Goal: Task Accomplishment & Management: Use online tool/utility

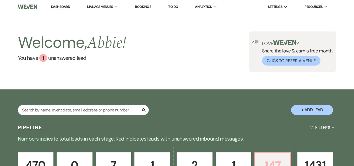
click at [277, 157] on p "147" at bounding box center [272, 166] width 29 height 18
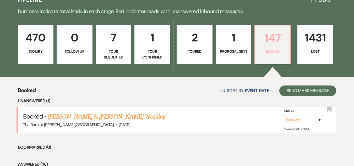
scroll to position [184, 0]
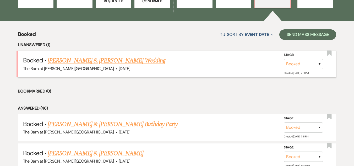
click at [117, 60] on link "[PERSON_NAME] & [PERSON_NAME] Wedding" at bounding box center [106, 60] width 117 height 9
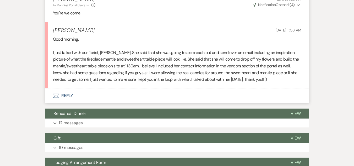
scroll to position [3146, 0]
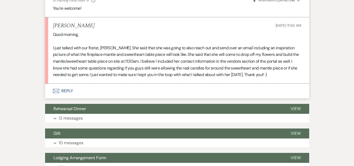
click at [63, 84] on button "Envelope Reply" at bounding box center [177, 91] width 264 height 15
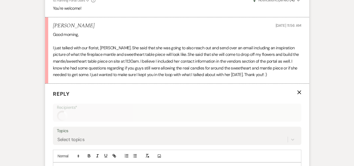
scroll to position [3194, 0]
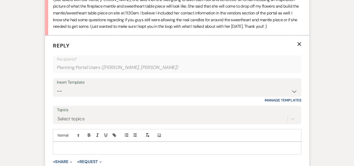
click at [159, 145] on p at bounding box center [177, 148] width 240 height 6
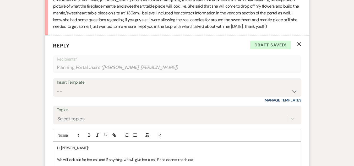
click at [175, 157] on p "We will look out for her call and if anything, we will give her a call if she d…" at bounding box center [177, 160] width 240 height 6
click at [211, 157] on p "We will look out for her call and if anything, we will give her a call if she d…" at bounding box center [177, 160] width 240 height 6
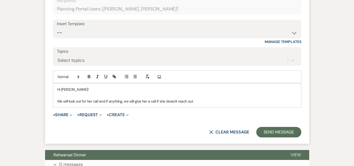
scroll to position [3273, 0]
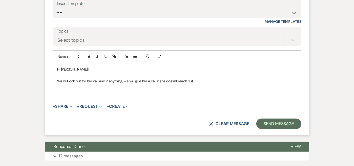
click at [206, 78] on p "We will look out for her call and if anything, we will give her a call if she d…" at bounding box center [177, 81] width 240 height 6
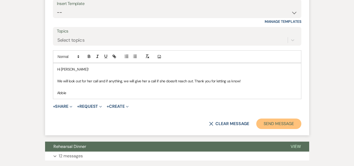
click at [284, 119] on button "Send Message" at bounding box center [278, 124] width 45 height 10
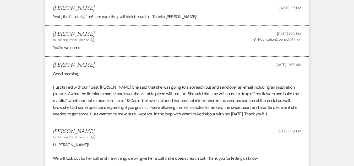
scroll to position [3106, 0]
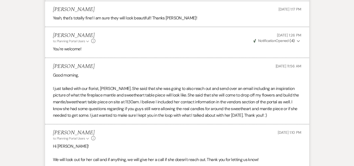
click at [252, 143] on p "Hi [PERSON_NAME]!" at bounding box center [177, 146] width 249 height 7
click at [239, 143] on p "Hi [PERSON_NAME]!" at bounding box center [177, 146] width 249 height 7
click at [238, 143] on p "Hi [PERSON_NAME]!" at bounding box center [177, 146] width 249 height 7
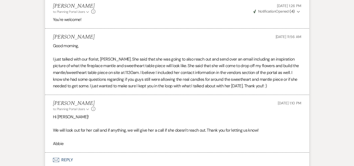
scroll to position [3132, 0]
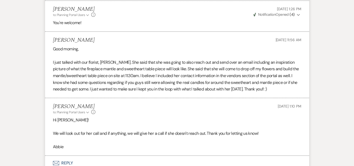
click at [158, 80] on p "I just talked with our florist, [PERSON_NAME]. She said that she was going to a…" at bounding box center [177, 76] width 249 height 34
drag, startPoint x: 166, startPoint y: 80, endPoint x: 167, endPoint y: 92, distance: 11.6
click at [167, 98] on li "[PERSON_NAME] to: Planning Portal Users Expand Info [DATE] 1:10 PM Hi [PERSON_N…" at bounding box center [177, 127] width 264 height 58
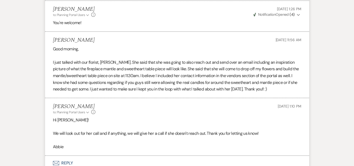
click at [166, 137] on p at bounding box center [177, 140] width 249 height 7
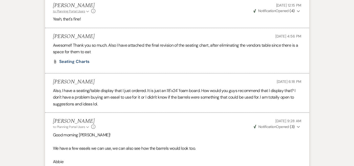
scroll to position [2371, 0]
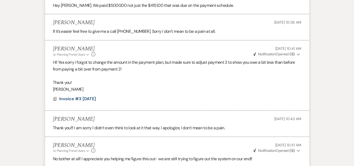
drag, startPoint x: 345, startPoint y: -4, endPoint x: 345, endPoint y: -15, distance: 10.5
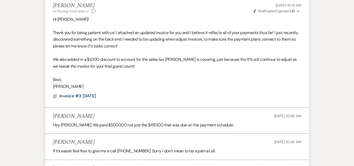
scroll to position [0, 0]
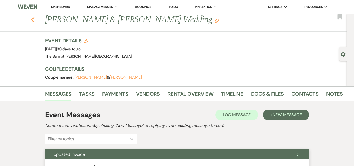
click at [34, 19] on use "button" at bounding box center [32, 20] width 3 height 6
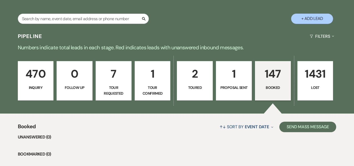
scroll to position [131, 0]
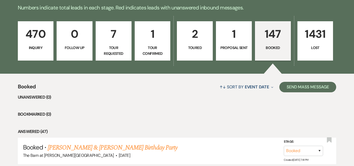
click at [41, 33] on p "470" at bounding box center [35, 34] width 29 height 18
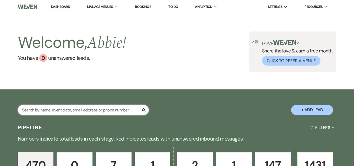
click at [116, 107] on input "text" at bounding box center [83, 110] width 131 height 10
paste input "[PERSON_NAME]"
type input "[PERSON_NAME]"
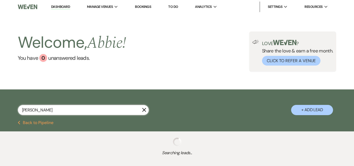
select select "8"
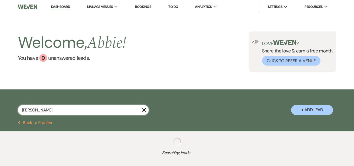
select select "8"
select select "5"
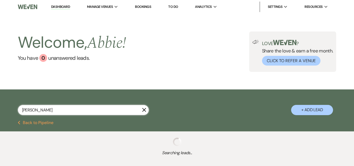
select select "8"
select select "5"
select select "8"
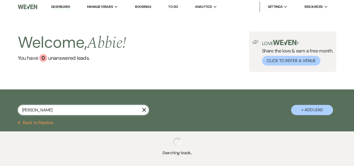
select select "8"
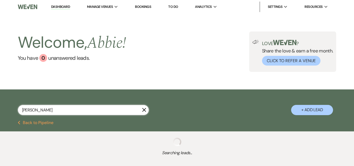
select select "8"
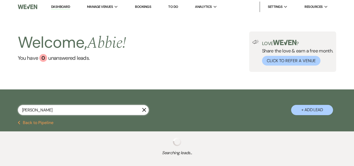
select select "8"
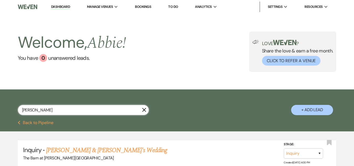
type input "[PERSON_NAME]"
click at [305, 111] on button "+ Add Lead" at bounding box center [312, 110] width 42 height 10
select select "493"
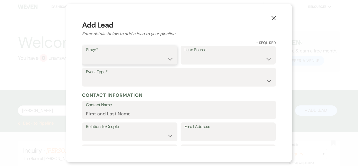
click at [137, 55] on select "Inquiry Follow Up Tour Requested Tour Confirmed Toured Proposal Sent Booked Lost" at bounding box center [130, 59] width 88 height 10
select select "1"
click at [86, 54] on select "Inquiry Follow Up Tour Requested Tour Confirmed Toured Proposal Sent Booked Lost" at bounding box center [130, 59] width 88 height 10
click at [200, 59] on select "Weven Venue Website Instagram Facebook Pinterest Google The Knot Wedding Wire H…" at bounding box center [229, 59] width 88 height 10
select select "5"
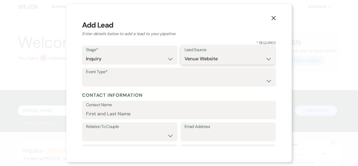
click at [185, 54] on select "Weven Venue Website Instagram Facebook Pinterest Google The Knot Wedding Wire H…" at bounding box center [229, 59] width 88 height 10
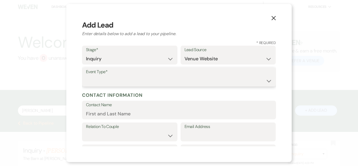
click at [197, 79] on select "Wedding Anniversary Party Baby Shower Bachelorette / Bachelor Party Birthday Pa…" at bounding box center [179, 81] width 186 height 10
select select "1"
click at [86, 76] on select "Wedding Anniversary Party Baby Shower Bachelorette / Bachelor Party Birthday Pa…" at bounding box center [179, 81] width 186 height 10
click at [136, 106] on label "Contact Name" at bounding box center [179, 105] width 186 height 8
click at [136, 109] on input "Contact Name" at bounding box center [179, 114] width 186 height 10
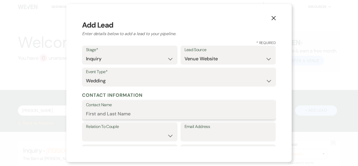
paste input "[PERSON_NAME]"
type input "[PERSON_NAME]"
click at [141, 132] on select "Couple Planner Parent of Couple Family Member Friend Other" at bounding box center [130, 136] width 88 height 10
select select "1"
click at [86, 131] on select "Couple Planner Parent of Couple Family Member Friend Other" at bounding box center [130, 136] width 88 height 10
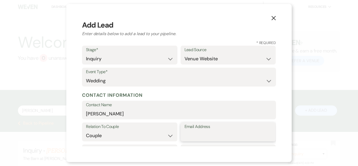
click at [200, 135] on input "Email Address" at bounding box center [229, 136] width 88 height 10
click at [274, 16] on icon "X" at bounding box center [273, 18] width 5 height 5
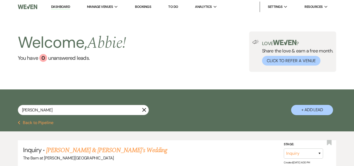
click at [39, 123] on button "Previous Back to Pipeline" at bounding box center [36, 123] width 36 height 4
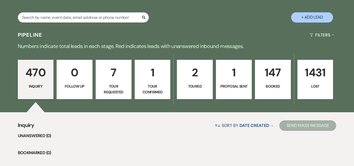
scroll to position [131, 0]
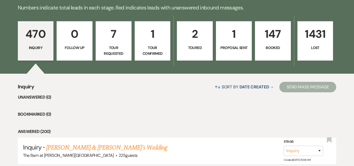
click at [273, 44] on link "147 Booked" at bounding box center [273, 40] width 36 height 39
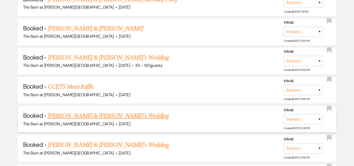
scroll to position [288, 0]
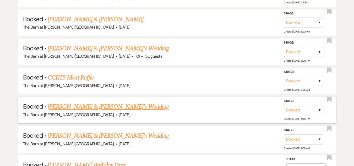
click at [106, 106] on link "[PERSON_NAME] & [PERSON_NAME]'s Wedding" at bounding box center [108, 106] width 121 height 9
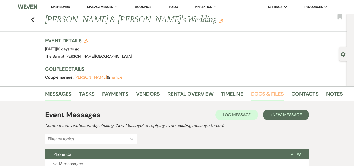
click at [264, 96] on link "Docs & Files" at bounding box center [267, 96] width 33 height 12
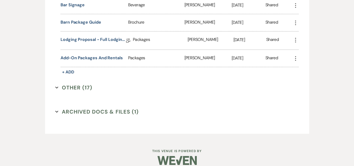
scroll to position [621, 0]
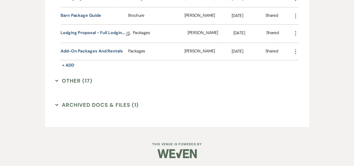
click at [85, 81] on button "Other (17) Expand" at bounding box center [73, 81] width 37 height 8
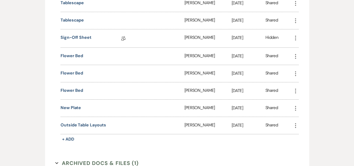
scroll to position [883, 0]
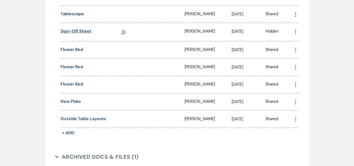
click at [83, 29] on link "Sign-off Sheet" at bounding box center [76, 32] width 31 height 8
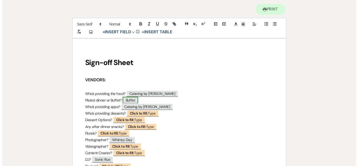
scroll to position [79, 0]
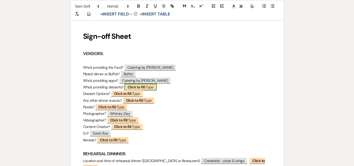
click at [139, 86] on b "Click to fill:" at bounding box center [137, 87] width 18 height 5
select select "Type"
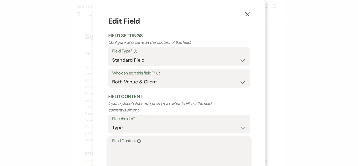
click at [145, 148] on textarea "Field Content Info" at bounding box center [179, 157] width 134 height 26
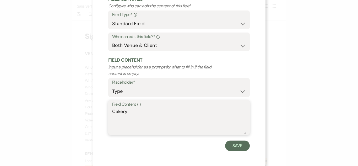
scroll to position [37, 0]
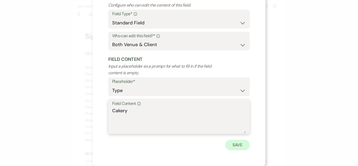
type textarea "Cakery"
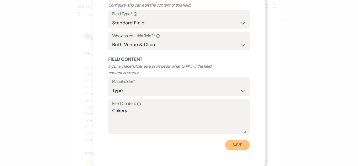
click at [239, 143] on button "Save" at bounding box center [237, 145] width 25 height 10
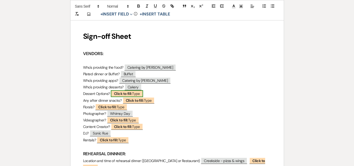
click at [132, 92] on b "Click to fill:" at bounding box center [123, 93] width 18 height 5
select select "Type"
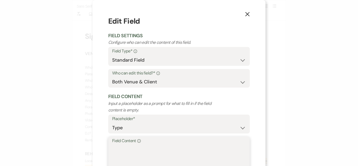
click at [158, 149] on textarea "Field Content Info" at bounding box center [179, 157] width 134 height 26
type textarea "c"
click at [112, 147] on textarea "couple bringing cookies" at bounding box center [179, 157] width 134 height 26
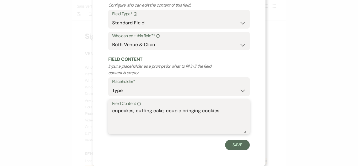
click at [220, 110] on textarea "cupcakes, cutting cake, couple bringing cookies" at bounding box center [179, 120] width 134 height 26
type textarea "cupcakes, cutting cake, couple bringing cookies FRI"
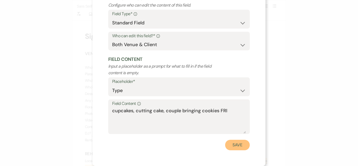
drag, startPoint x: 237, startPoint y: 144, endPoint x: 232, endPoint y: 143, distance: 5.2
click at [238, 144] on button "Save" at bounding box center [237, 145] width 25 height 10
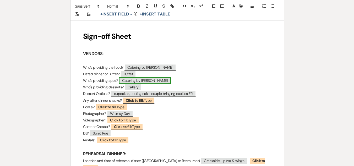
click at [141, 81] on span "Catering by [PERSON_NAME]" at bounding box center [145, 80] width 52 height 7
select select "Type"
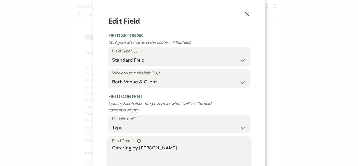
click at [169, 147] on textarea "Catering by [PERSON_NAME]" at bounding box center [179, 157] width 134 height 26
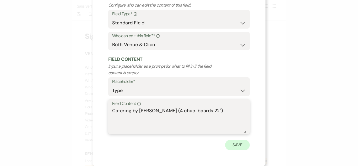
type textarea "Catering by [PERSON_NAME] (4 chac. boards 22")"
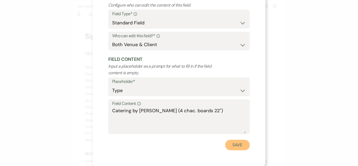
click at [233, 146] on button "Save" at bounding box center [237, 145] width 25 height 10
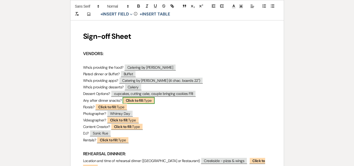
click at [148, 101] on span "Click to fill: Type" at bounding box center [139, 100] width 32 height 7
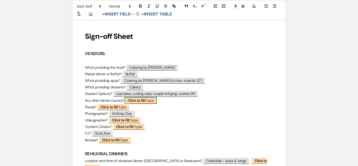
select select "Type"
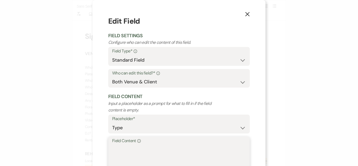
click at [148, 153] on textarea "Field Content Info" at bounding box center [179, 157] width 134 height 26
click at [114, 146] on textarea "N/A" at bounding box center [179, 157] width 134 height 26
click at [198, 151] on textarea "N/A" at bounding box center [179, 157] width 134 height 26
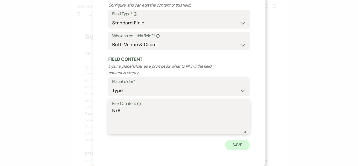
type textarea "N/A"
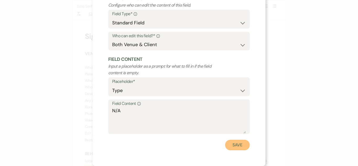
click at [227, 146] on button "Save" at bounding box center [237, 145] width 25 height 10
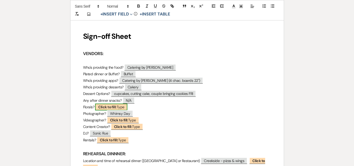
click at [111, 106] on b "Click to fill:" at bounding box center [107, 107] width 18 height 5
select select "Type"
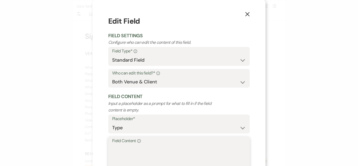
click at [146, 156] on textarea "Field Content Info" at bounding box center [179, 157] width 134 height 26
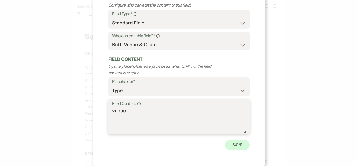
type textarea "venue"
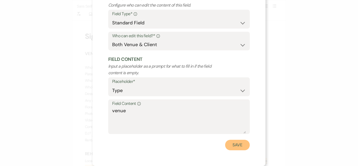
click at [245, 148] on button "Save" at bounding box center [237, 145] width 25 height 10
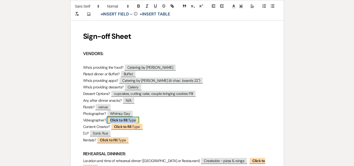
click at [131, 121] on span "Click to fill: Type" at bounding box center [123, 120] width 32 height 7
select select "Type"
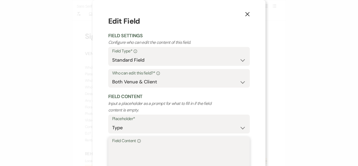
click at [137, 152] on textarea "Field Content Info" at bounding box center [179, 157] width 134 height 26
paste textarea "N/A"
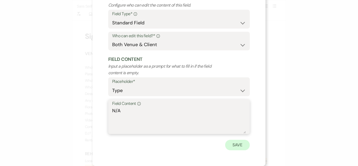
type textarea "N/A"
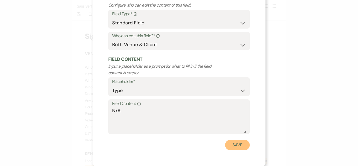
click at [232, 148] on button "Save" at bounding box center [237, 145] width 25 height 10
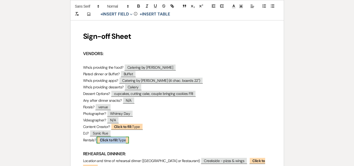
click at [117, 141] on b "Click to fill:" at bounding box center [109, 140] width 18 height 5
select select "Type"
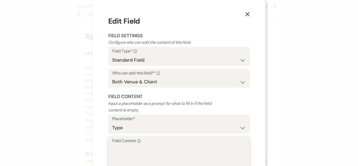
click at [141, 148] on textarea "Field Content Info" at bounding box center [179, 157] width 134 height 26
paste textarea "N/A"
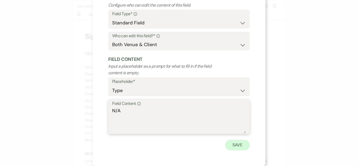
type textarea "N/A"
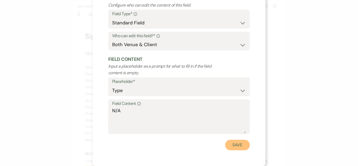
click at [234, 145] on button "Save" at bounding box center [237, 145] width 25 height 10
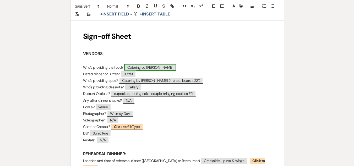
click at [142, 65] on span "Catering by [PERSON_NAME]" at bounding box center [150, 67] width 52 height 7
select select "Type"
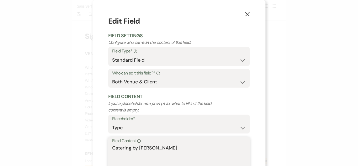
click at [145, 149] on textarea "Catering by [PERSON_NAME]" at bounding box center [179, 157] width 134 height 26
type textarea "V"
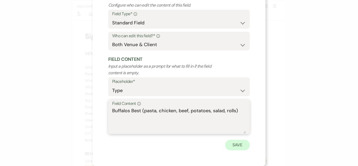
type textarea "Buffalos Best (pasta, chicken, beef, potatoes, salad, rolls)"
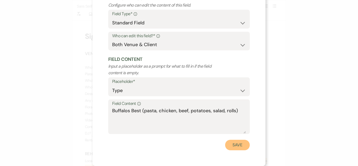
click at [241, 145] on button "Save" at bounding box center [237, 145] width 25 height 10
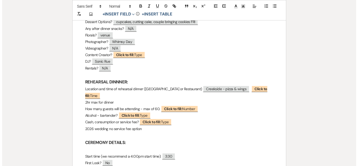
scroll to position [157, 0]
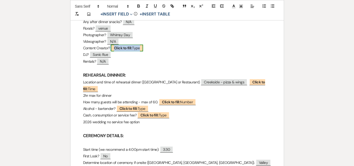
click at [127, 49] on b "Click to fill:" at bounding box center [123, 48] width 18 height 5
select select "Type"
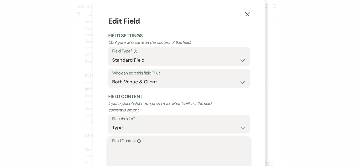
click at [187, 150] on textarea "Field Content Info" at bounding box center [179, 157] width 134 height 26
paste textarea "N/A"
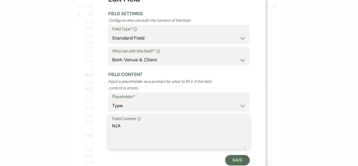
scroll to position [37, 0]
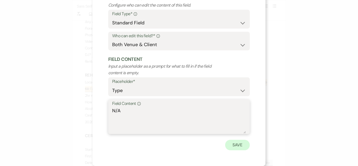
type textarea "N/A"
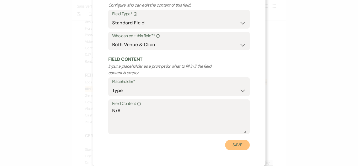
click at [237, 144] on button "Save" at bounding box center [237, 145] width 25 height 10
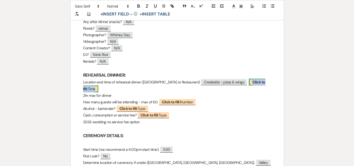
click at [256, 84] on b "Click to fill:" at bounding box center [174, 85] width 182 height 11
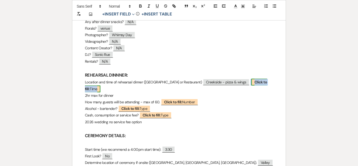
select select "Time"
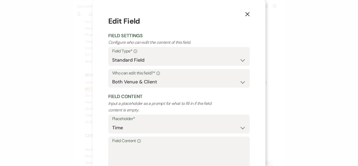
click at [192, 144] on label "Field Content Info" at bounding box center [179, 141] width 134 height 8
click at [192, 144] on textarea "Field Content Info" at bounding box center [179, 157] width 134 height 26
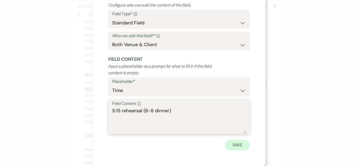
type textarea "5:15 rehearsal (6-8 dinner)"
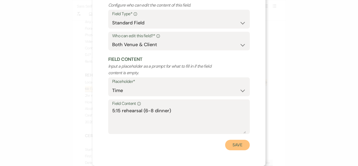
click at [231, 144] on button "Save" at bounding box center [237, 145] width 25 height 10
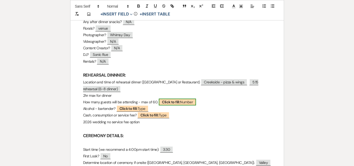
click at [175, 100] on b "Click to fill:" at bounding box center [171, 102] width 18 height 5
select select "Number"
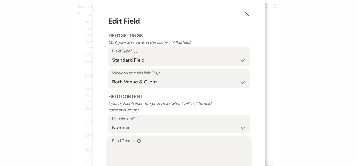
click at [160, 152] on textarea "Field Content Info" at bounding box center [179, 157] width 134 height 26
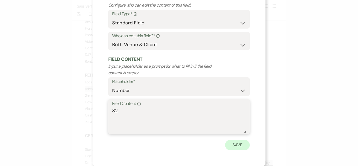
type textarea "32"
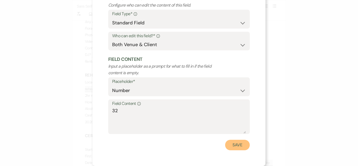
click at [238, 140] on button "Save" at bounding box center [237, 145] width 25 height 10
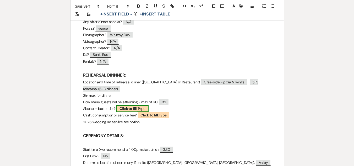
click at [138, 109] on b "Click to fill:" at bounding box center [129, 108] width 18 height 5
select select "Type"
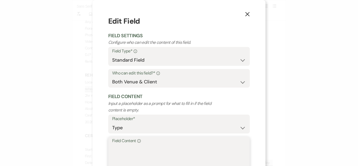
click at [175, 152] on textarea "Field Content Info" at bounding box center [179, 157] width 134 height 26
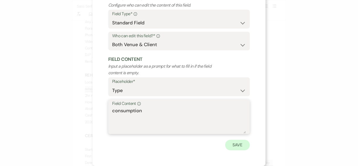
type textarea "consumption"
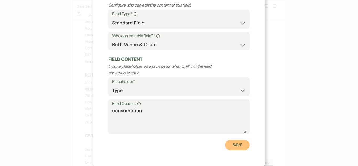
click at [234, 146] on button "Save" at bounding box center [237, 145] width 25 height 10
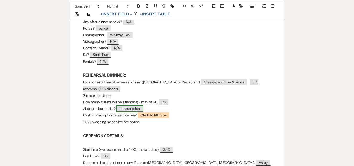
click at [128, 110] on span "consumption" at bounding box center [129, 108] width 27 height 7
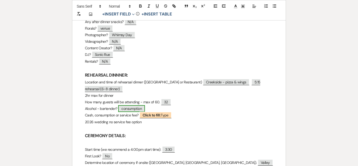
select select "Type"
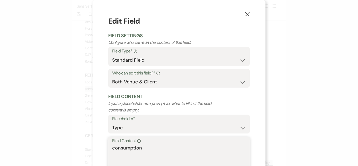
click at [148, 148] on textarea "consumption" at bounding box center [179, 157] width 134 height 26
click at [149, 149] on textarea "consumption" at bounding box center [179, 157] width 134 height 26
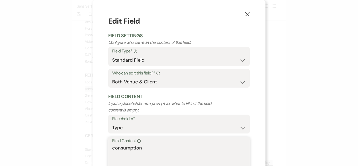
click at [149, 149] on textarea "consumption" at bounding box center [179, 157] width 134 height 26
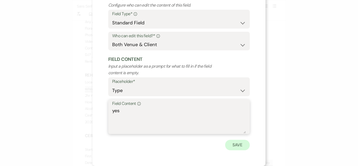
type textarea "yes"
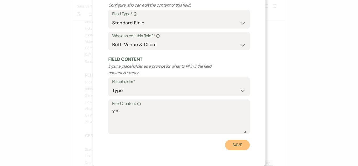
click at [233, 145] on button "Save" at bounding box center [237, 145] width 25 height 10
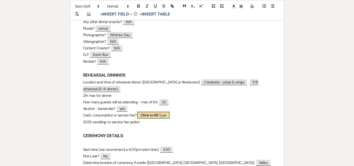
click at [148, 115] on b "Click to fill:" at bounding box center [150, 115] width 18 height 5
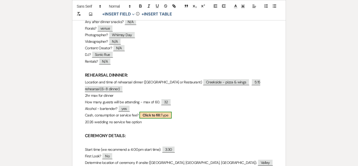
select select "Type"
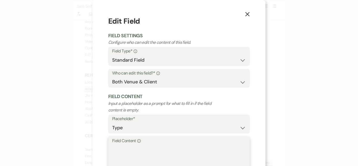
click at [163, 149] on textarea "Field Content Info" at bounding box center [179, 157] width 134 height 26
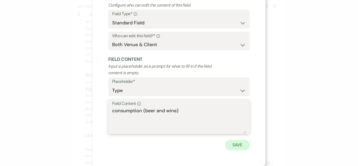
type textarea "consumption (beer and wine)"
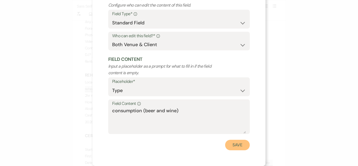
click at [229, 142] on button "Save" at bounding box center [237, 145] width 25 height 10
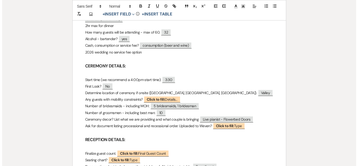
scroll to position [236, 0]
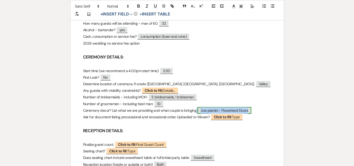
click at [222, 109] on span "Live pianist - Flowerbed Doors" at bounding box center [225, 110] width 54 height 7
select select "Type"
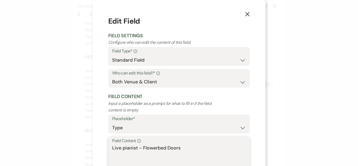
click at [191, 149] on textarea "Live pianist - Flowerbed Doors" at bounding box center [179, 157] width 134 height 26
click at [140, 149] on textarea "Live pianist - Flowerbed Doors" at bounding box center [179, 157] width 134 height 26
click at [189, 148] on textarea "Live pianist, Flowerbed Doors" at bounding box center [179, 157] width 134 height 26
click at [204, 147] on textarea "Live pianist, Flowerbed Doors (" at bounding box center [179, 157] width 134 height 26
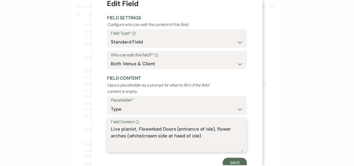
scroll to position [37, 0]
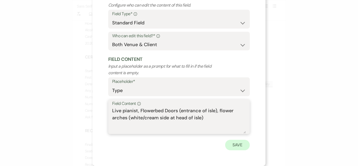
type textarea "Live pianist, Flowerbed Doors (entrance of isle), flower arches (white/cream si…"
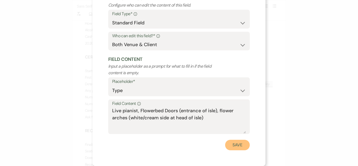
click at [233, 145] on button "Save" at bounding box center [237, 145] width 25 height 10
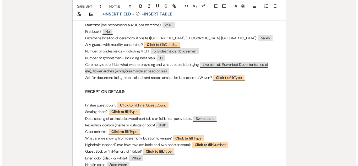
scroll to position [288, 0]
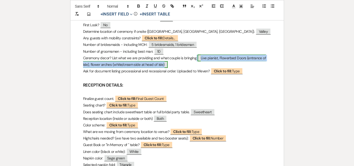
click at [207, 59] on span "Live pianist, Flowerbed Doors (entrance of isle), flower arches (white/cream si…" at bounding box center [174, 61] width 183 height 13
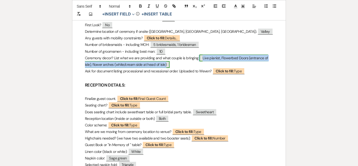
select select "Type"
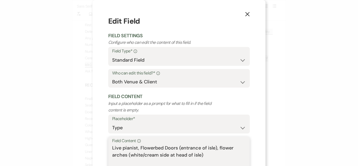
click at [213, 155] on textarea "Live pianist, Flowerbed Doors (entrance of isle), flower arches (white/cream si…" at bounding box center [179, 157] width 134 height 26
click at [110, 148] on div "Field Content Info Live pianist, Flowerbed Doors (entrance of isle), flower arc…" at bounding box center [179, 154] width 142 height 35
click at [112, 147] on textarea "Live pianist, Flowerbed Doors (entrance of isle), flower arches (white/cream si…" at bounding box center [179, 157] width 134 height 26
click at [110, 148] on div "Field Content Info Live pianist, Flowerbed Doors (entrance of isle), flower arc…" at bounding box center [179, 154] width 142 height 35
click at [112, 148] on textarea "Live pianist, Flowerbed Doors (entrance of isle), flower arches (white/cream si…" at bounding box center [179, 157] width 134 height 26
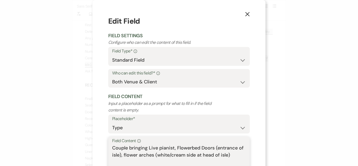
drag, startPoint x: 147, startPoint y: 149, endPoint x: 171, endPoint y: 152, distance: 24.1
click at [171, 152] on textarea "Couple bringing Live pianist, Flowerbed Doors (entrance of isle), flower arches…" at bounding box center [179, 157] width 134 height 26
click at [170, 149] on textarea "Couple bringing Live pianist, Flowerbed Doors (entrance of isle), flower arches…" at bounding box center [179, 157] width 134 height 26
drag, startPoint x: 172, startPoint y: 147, endPoint x: 147, endPoint y: 147, distance: 24.9
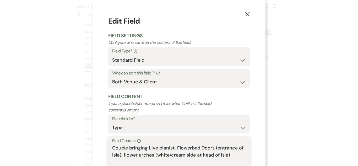
click at [147, 147] on textarea "Couple bringing Live pianist, Flowerbed Doors (entrance of isle), flower arches…" at bounding box center [179, 157] width 134 height 26
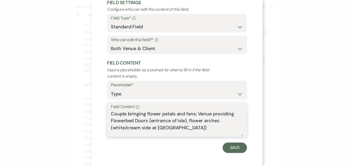
scroll to position [37, 0]
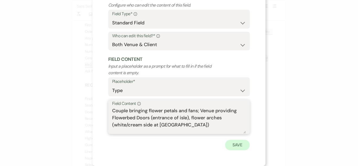
type textarea "Couple bringing flower petals and fans; Venue providing Flowerbed Doors (entran…"
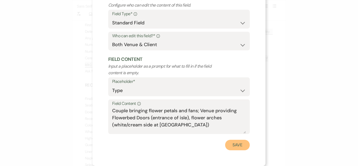
click at [238, 146] on button "Save" at bounding box center [237, 145] width 25 height 10
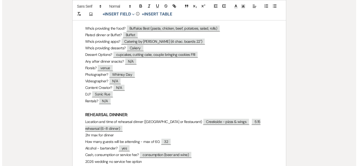
scroll to position [131, 0]
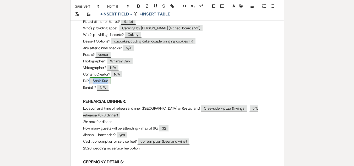
click at [105, 79] on span "Sonic Rue" at bounding box center [100, 80] width 21 height 7
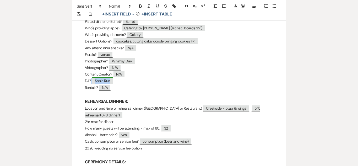
select select "Type"
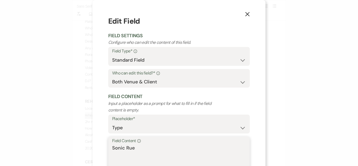
click at [148, 150] on textarea "Sonic Rue" at bounding box center [179, 157] width 134 height 26
paste textarea "Live pianist"
click at [196, 149] on textarea "[PERSON_NAME] (Live pianist for ceremony) N/A" at bounding box center [179, 157] width 134 height 26
drag, startPoint x: 196, startPoint y: 149, endPoint x: 203, endPoint y: 148, distance: 7.4
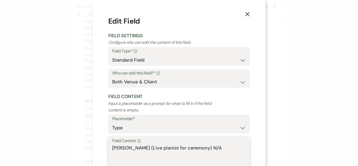
click at [195, 148] on textarea "[PERSON_NAME] (Live pianist for ceremony) N/A" at bounding box center [179, 157] width 134 height 26
drag, startPoint x: 195, startPoint y: 148, endPoint x: 204, endPoint y: 147, distance: 9.5
click at [204, 147] on textarea "[PERSON_NAME] (Live pianist for ceremony) N/A" at bounding box center [179, 157] width 134 height 26
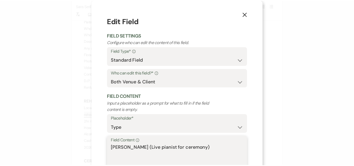
scroll to position [37, 0]
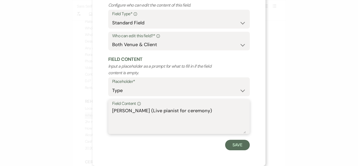
type textarea "[PERSON_NAME] (Live pianist for ceremony)"
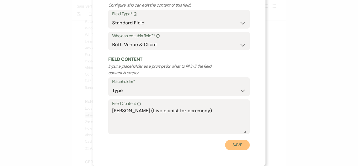
click at [236, 148] on button "Save" at bounding box center [237, 145] width 25 height 10
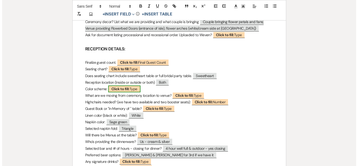
scroll to position [341, 0]
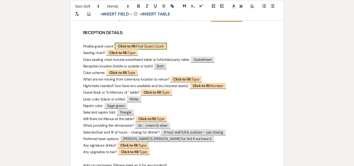
click at [156, 46] on span "Click to fill: Final Guest Count" at bounding box center [141, 46] width 52 height 7
select select "custom_placeholder"
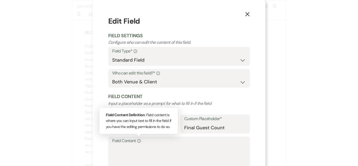
click at [139, 144] on div "Info" at bounding box center [138, 141] width 5 height 8
click at [139, 144] on textarea "Field Content Info Field Content Definition : Field content is where you can in…" at bounding box center [179, 157] width 134 height 26
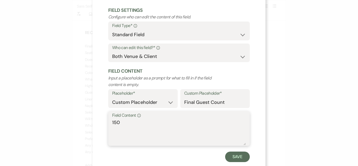
scroll to position [37, 0]
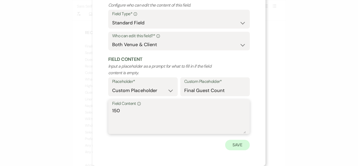
type textarea "150"
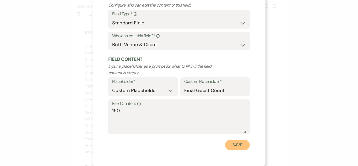
click at [233, 144] on button "Save" at bounding box center [237, 145] width 25 height 10
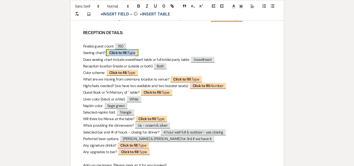
click at [129, 52] on span "Click to fill: Type" at bounding box center [122, 52] width 32 height 7
select select "Type"
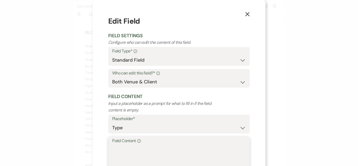
click at [165, 153] on textarea "Field Content Info" at bounding box center [179, 157] width 134 height 26
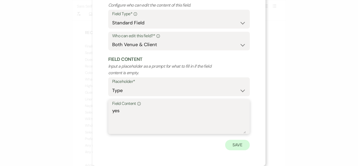
type textarea "yes"
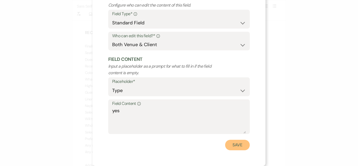
click at [233, 147] on button "Save" at bounding box center [237, 145] width 25 height 10
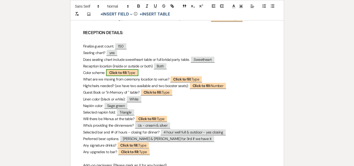
click at [127, 74] on b "Click to fill:" at bounding box center [118, 72] width 18 height 5
select select "Type"
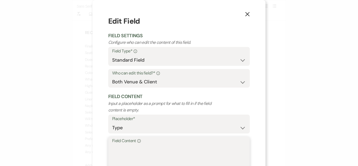
click at [139, 152] on textarea "Field Content Info" at bounding box center [179, 157] width 134 height 26
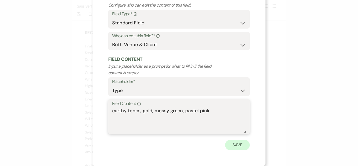
type textarea "earthy tones, gold, mossy green, pastel pink"
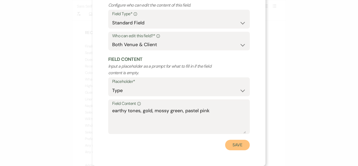
click at [237, 145] on button "Save" at bounding box center [237, 145] width 25 height 10
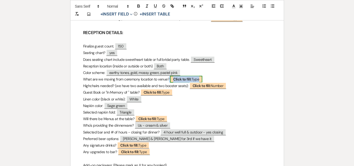
click at [182, 81] on b "Click to fill:" at bounding box center [182, 79] width 18 height 5
select select "Type"
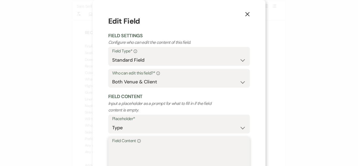
click at [160, 145] on textarea "Field Content Info" at bounding box center [179, 157] width 134 height 26
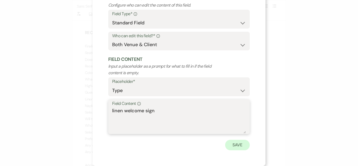
type textarea "linen welcome sign"
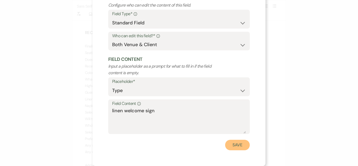
click at [225, 144] on button "Save" at bounding box center [237, 145] width 25 height 10
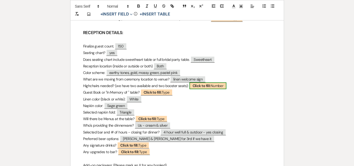
click at [203, 84] on b "Click to fill:" at bounding box center [202, 85] width 18 height 5
select select "Number"
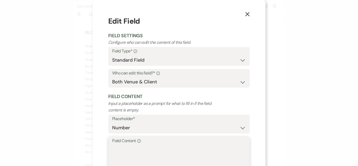
click at [177, 154] on textarea "Field Content Info" at bounding box center [179, 157] width 134 height 26
paste textarea "N/A"
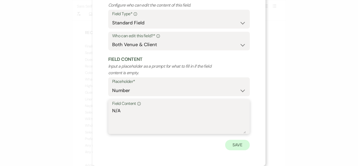
type textarea "N/A"
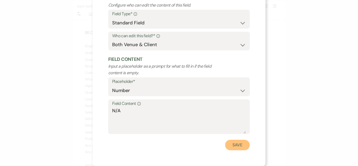
click at [236, 143] on button "Save" at bounding box center [237, 145] width 25 height 10
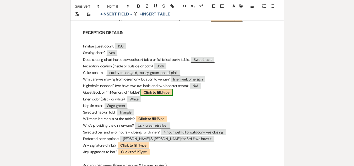
click at [158, 93] on b "Click to fill:" at bounding box center [153, 92] width 18 height 5
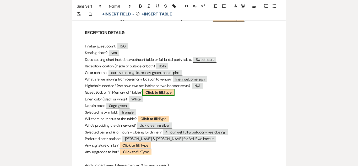
select select "Type"
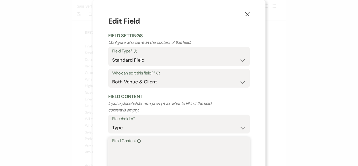
click at [156, 151] on textarea "Field Content Info" at bounding box center [179, 157] width 134 height 26
click at [112, 148] on textarea "adio guestbook" at bounding box center [179, 157] width 134 height 26
click at [169, 151] on textarea "audio guestbook" at bounding box center [179, 157] width 134 height 26
type textarea "audio guestbook, photobooth (no memory)"
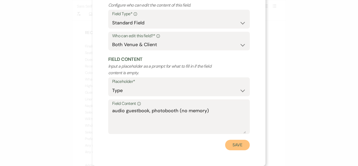
click at [233, 144] on button "Save" at bounding box center [237, 145] width 25 height 10
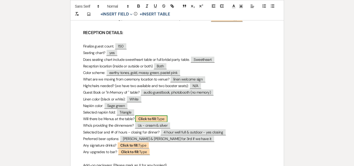
click at [148, 117] on b "Click to fill:" at bounding box center [147, 118] width 18 height 5
select select "Type"
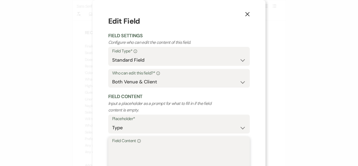
click at [156, 146] on textarea "Field Content Info" at bounding box center [179, 157] width 134 height 26
paste textarea "N/A"
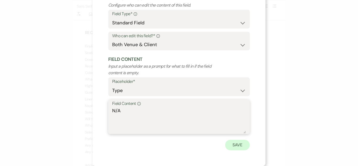
type textarea "N/A"
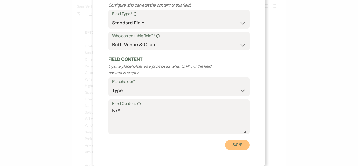
click at [237, 145] on button "Save" at bounding box center [237, 145] width 25 height 10
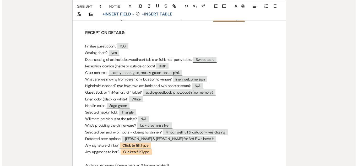
scroll to position [367, 0]
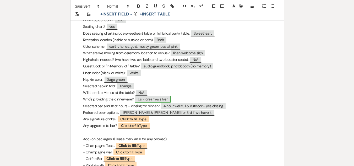
click at [158, 100] on span "Us - cream & silver" at bounding box center [153, 99] width 36 height 7
select select "Type"
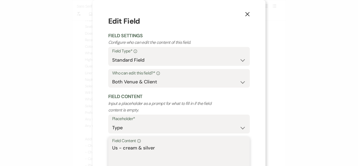
click at [165, 149] on textarea "Us - cream & silver" at bounding box center [179, 157] width 134 height 26
click at [117, 148] on textarea "Us - cream & gold" at bounding box center [179, 157] width 134 height 26
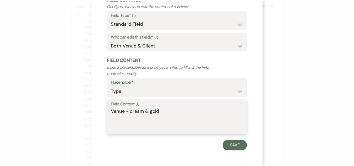
scroll to position [37, 0]
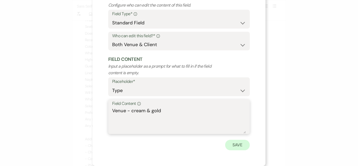
type textarea "Venue - cream & gold"
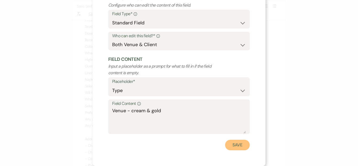
click at [244, 145] on button "Save" at bounding box center [237, 145] width 25 height 10
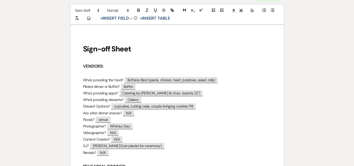
scroll to position [0, 0]
